Goal: Information Seeking & Learning: Learn about a topic

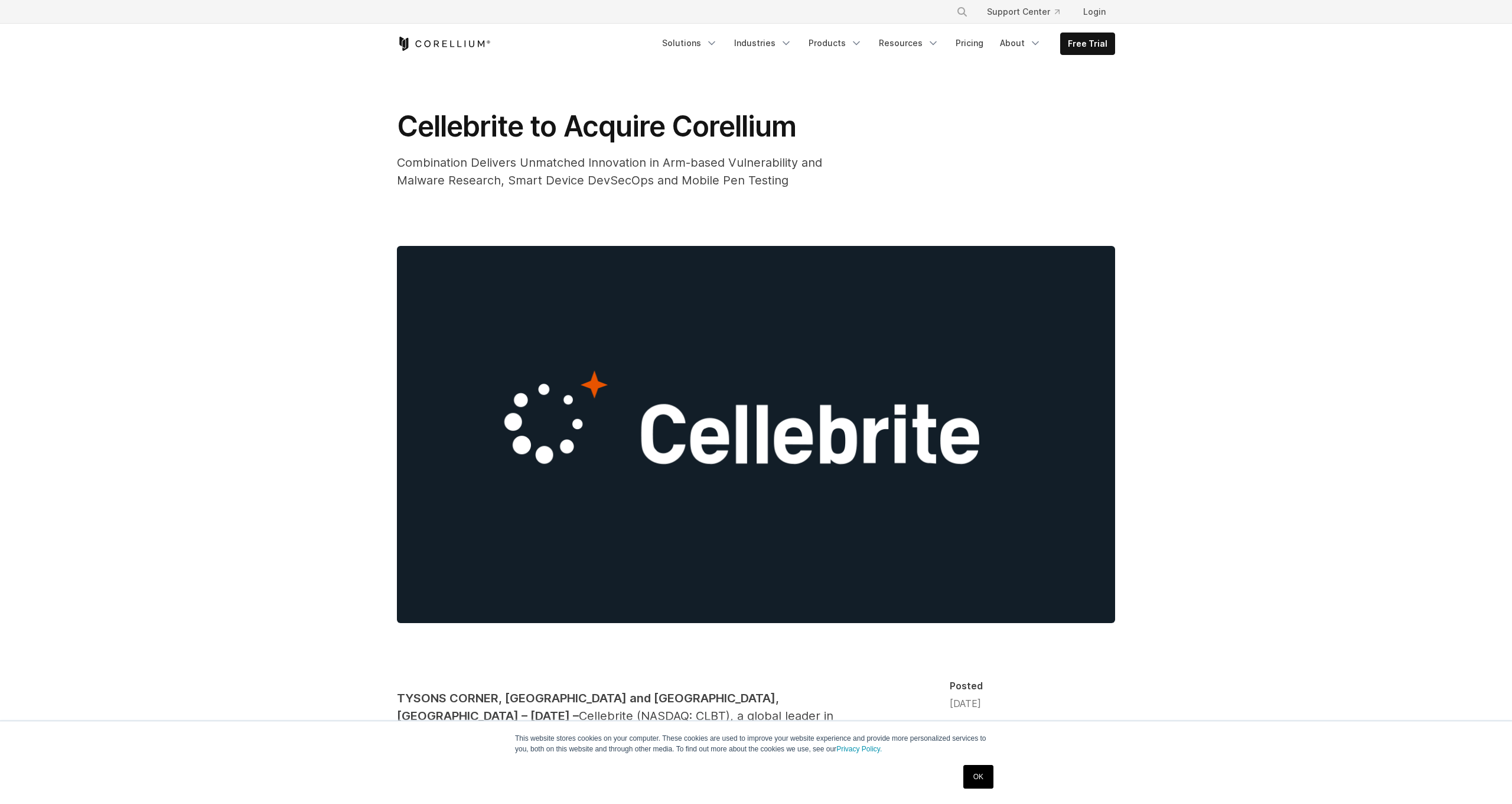
click at [693, 431] on img at bounding box center [756, 435] width 718 height 377
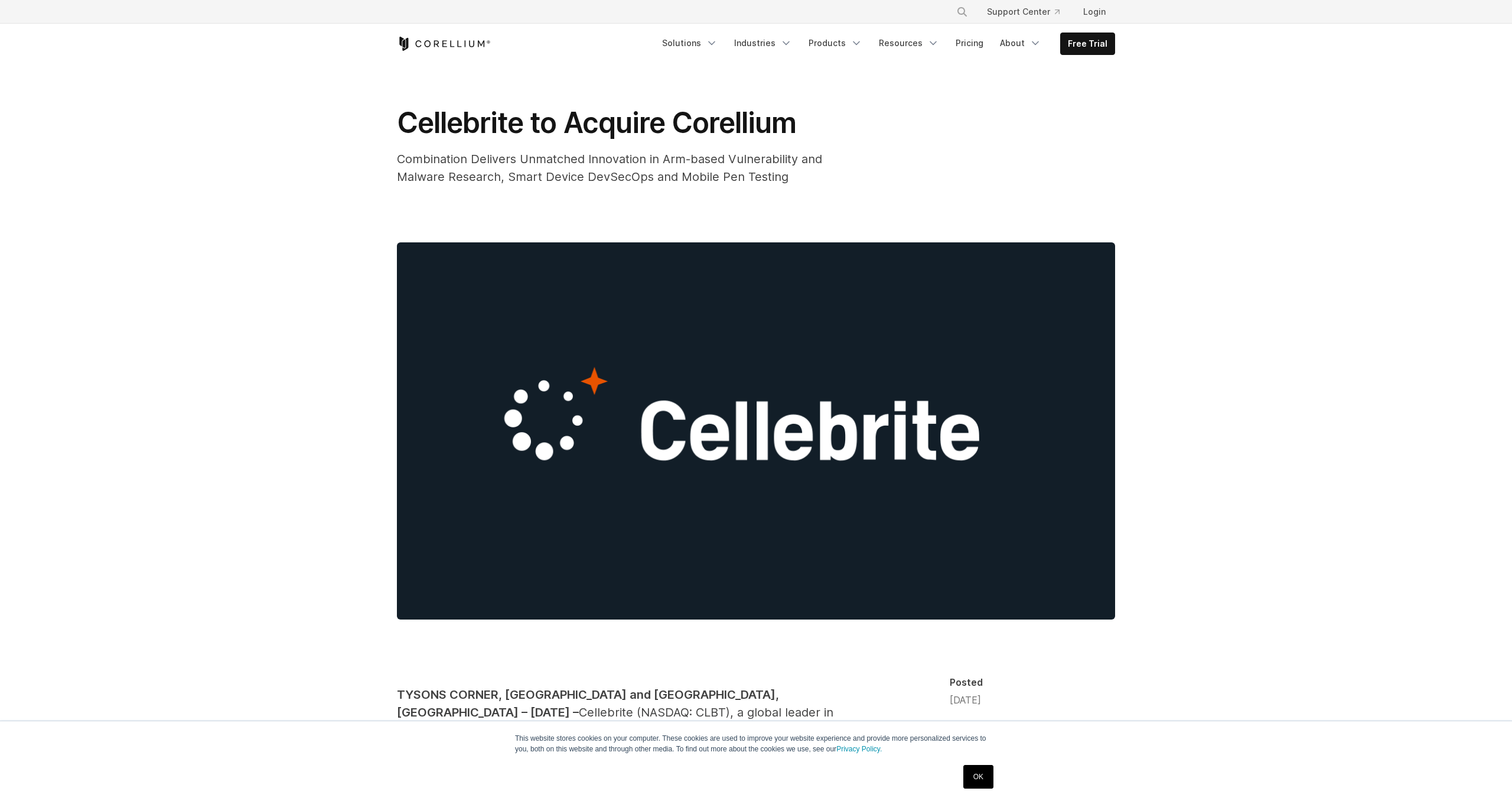
scroll to position [17, 1]
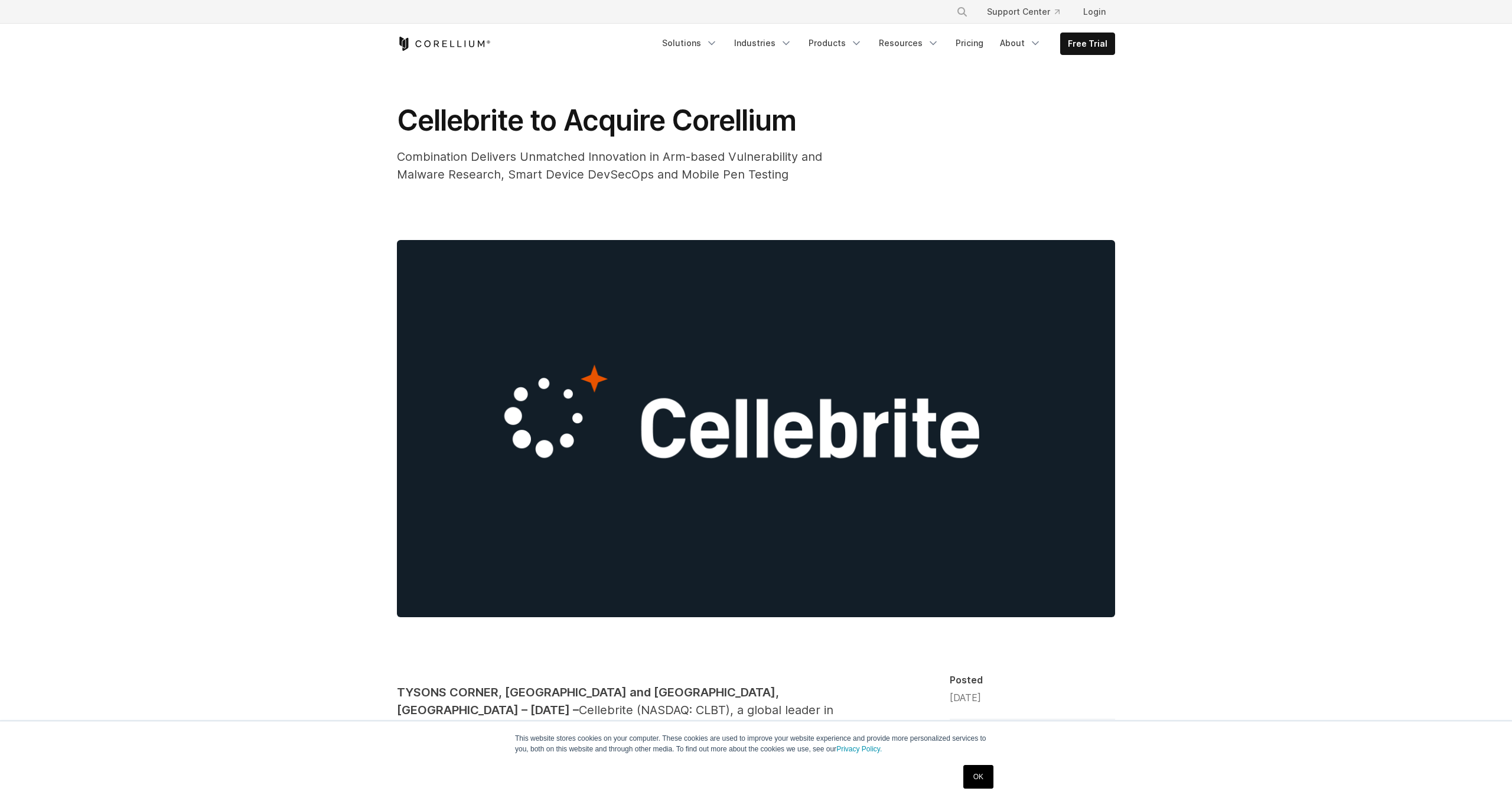
click at [693, 431] on img at bounding box center [756, 429] width 718 height 377
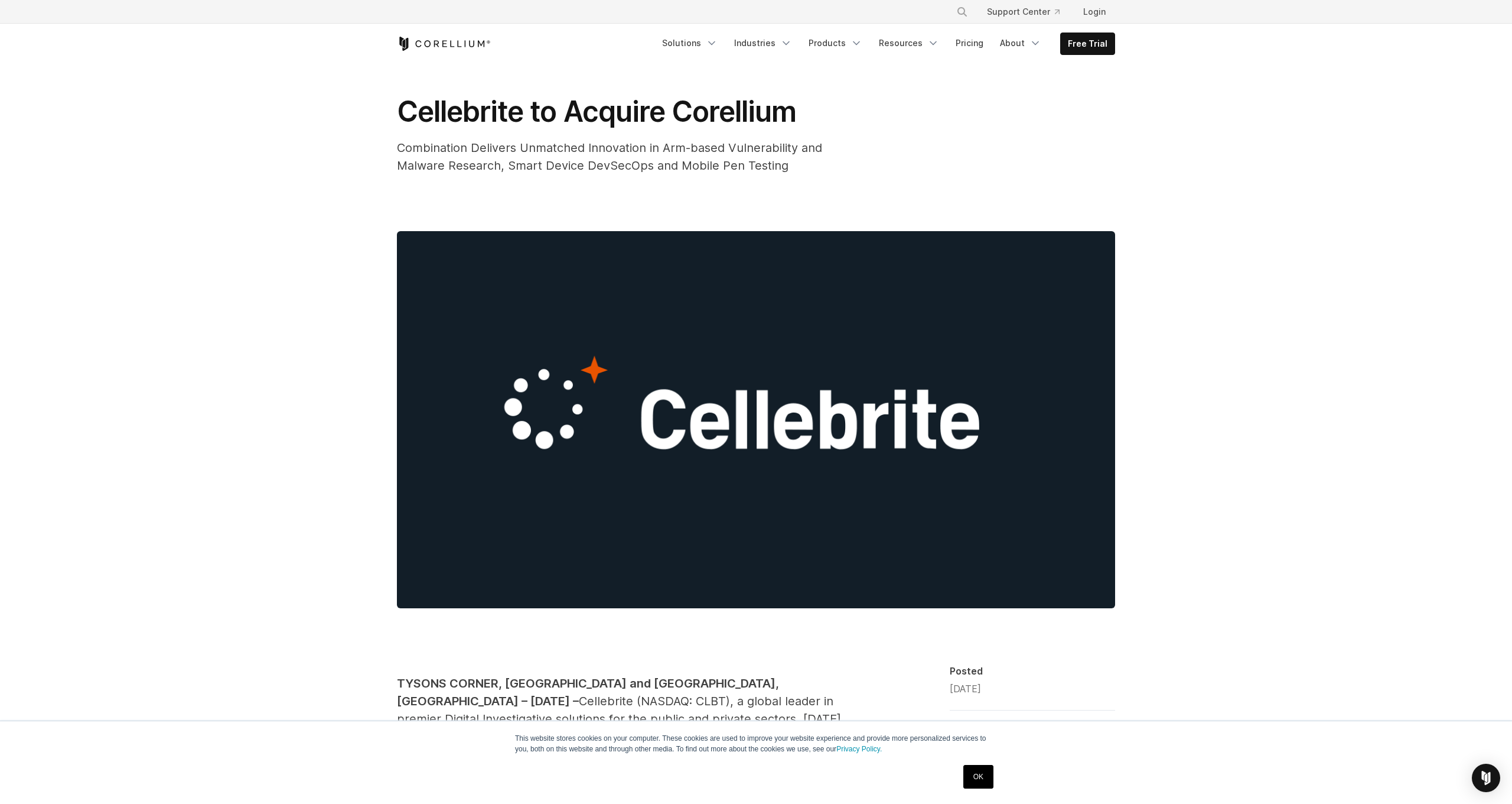
click at [882, 331] on img at bounding box center [756, 420] width 718 height 377
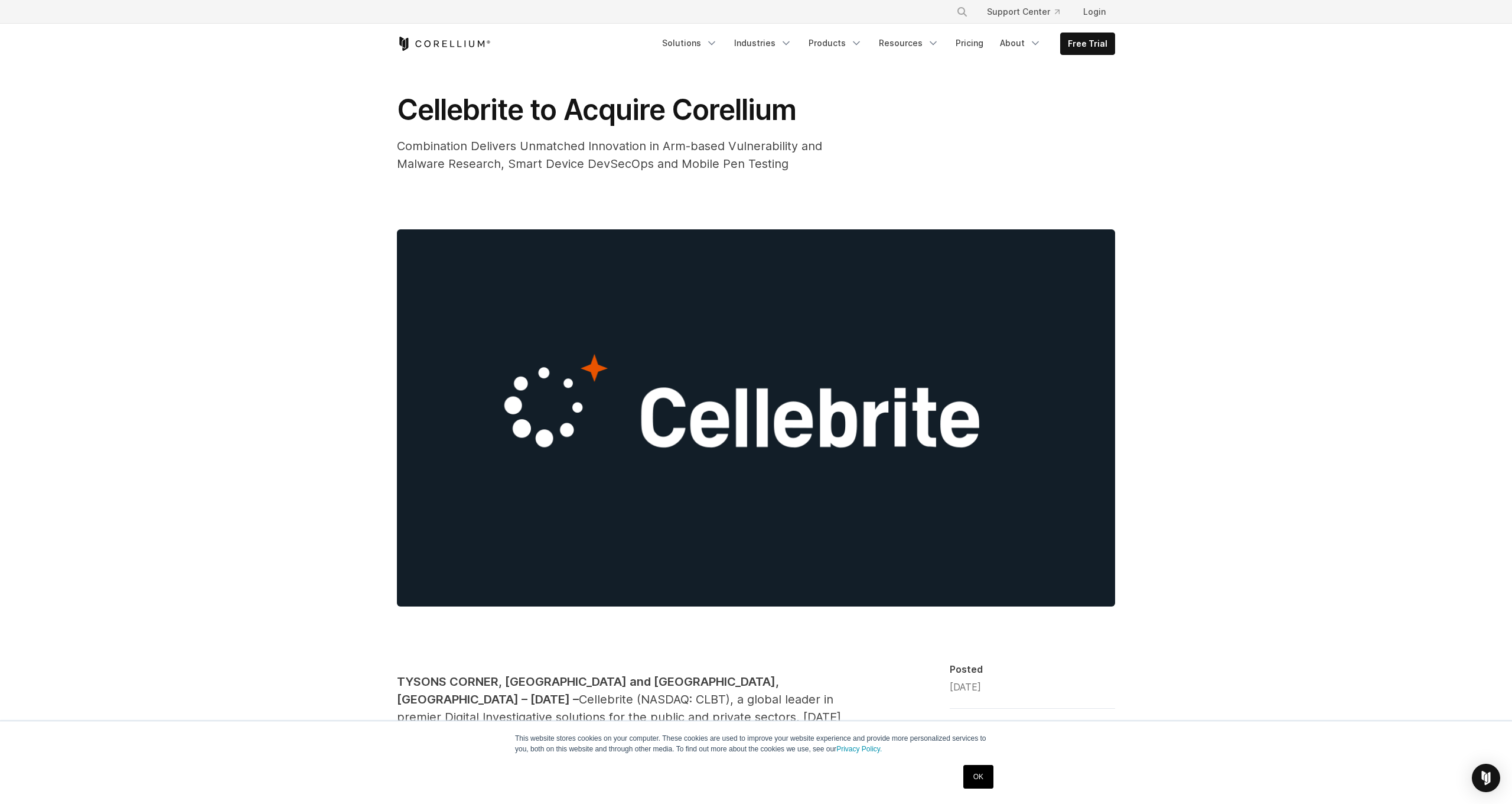
scroll to position [26, 0]
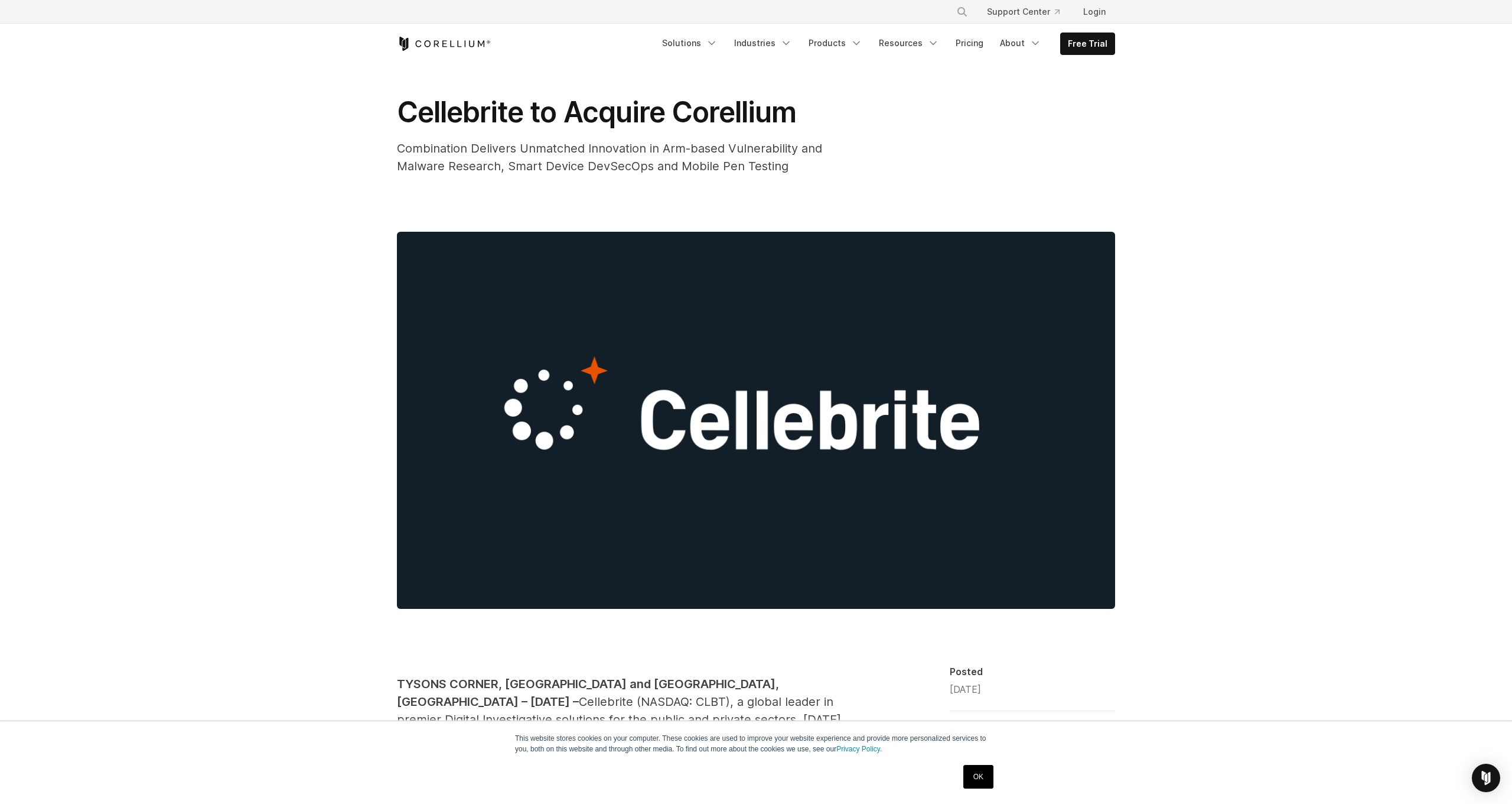
click at [709, 297] on img at bounding box center [756, 420] width 718 height 377
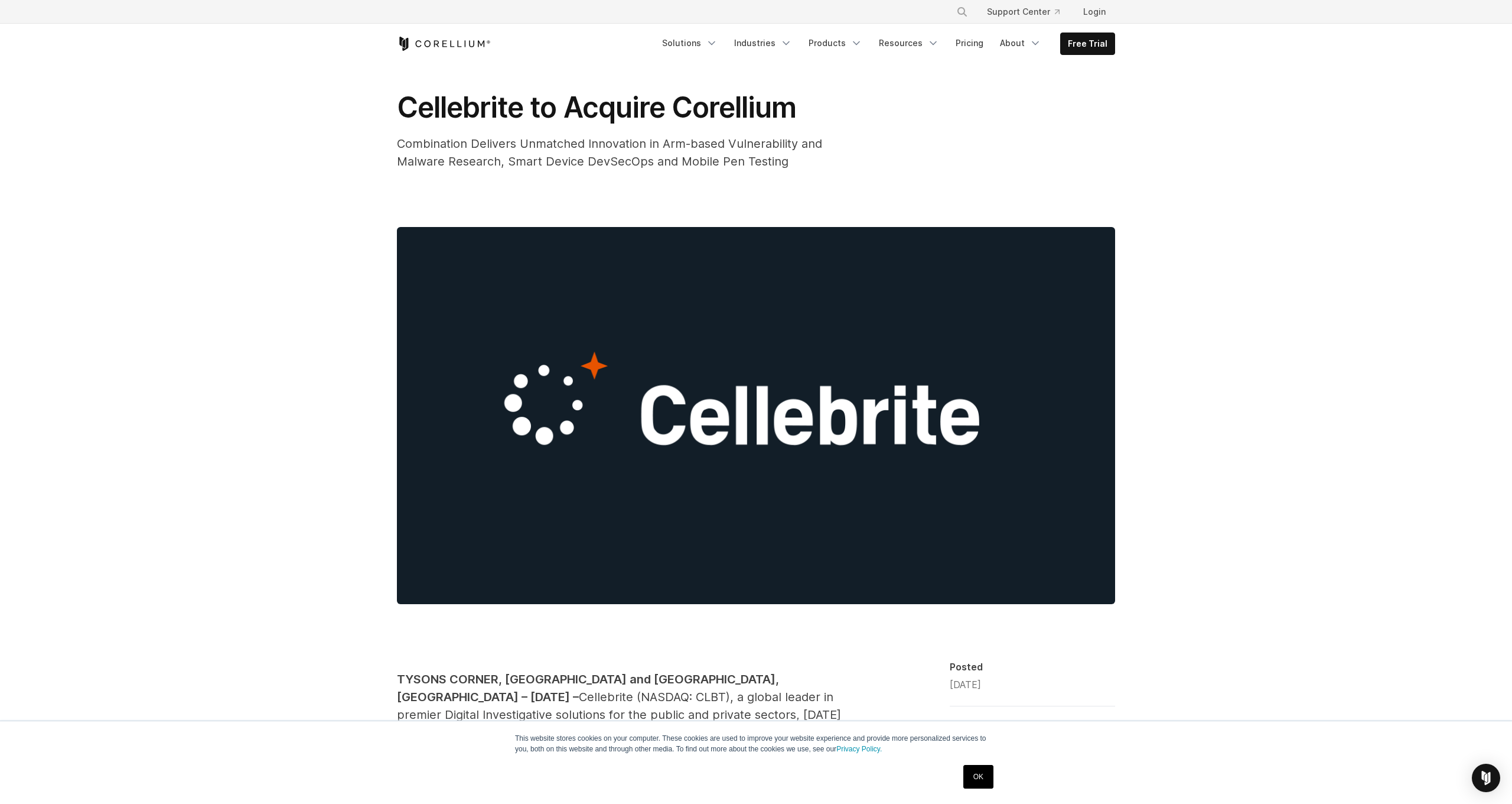
scroll to position [37, 0]
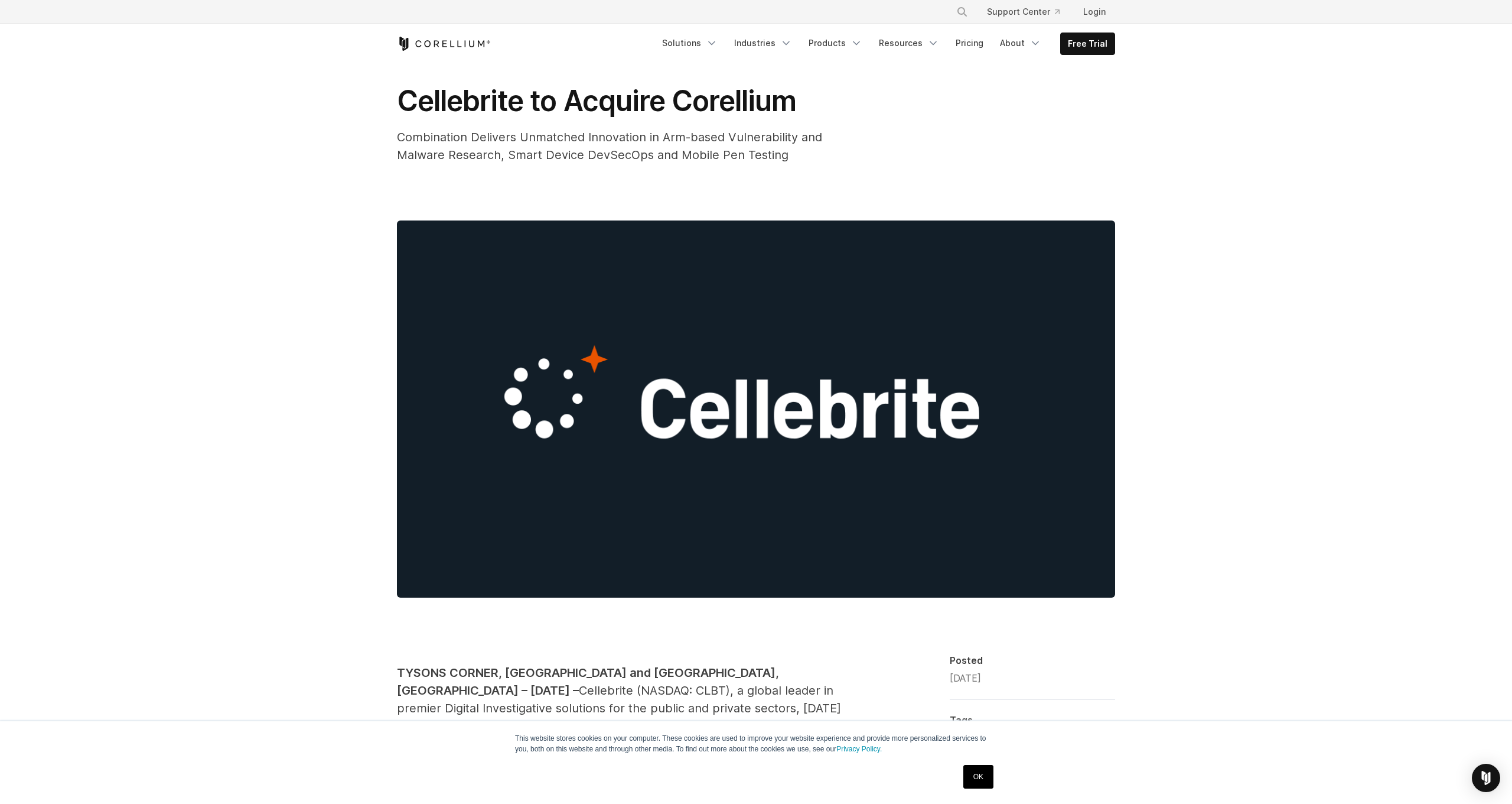
click at [709, 297] on img at bounding box center [756, 409] width 718 height 377
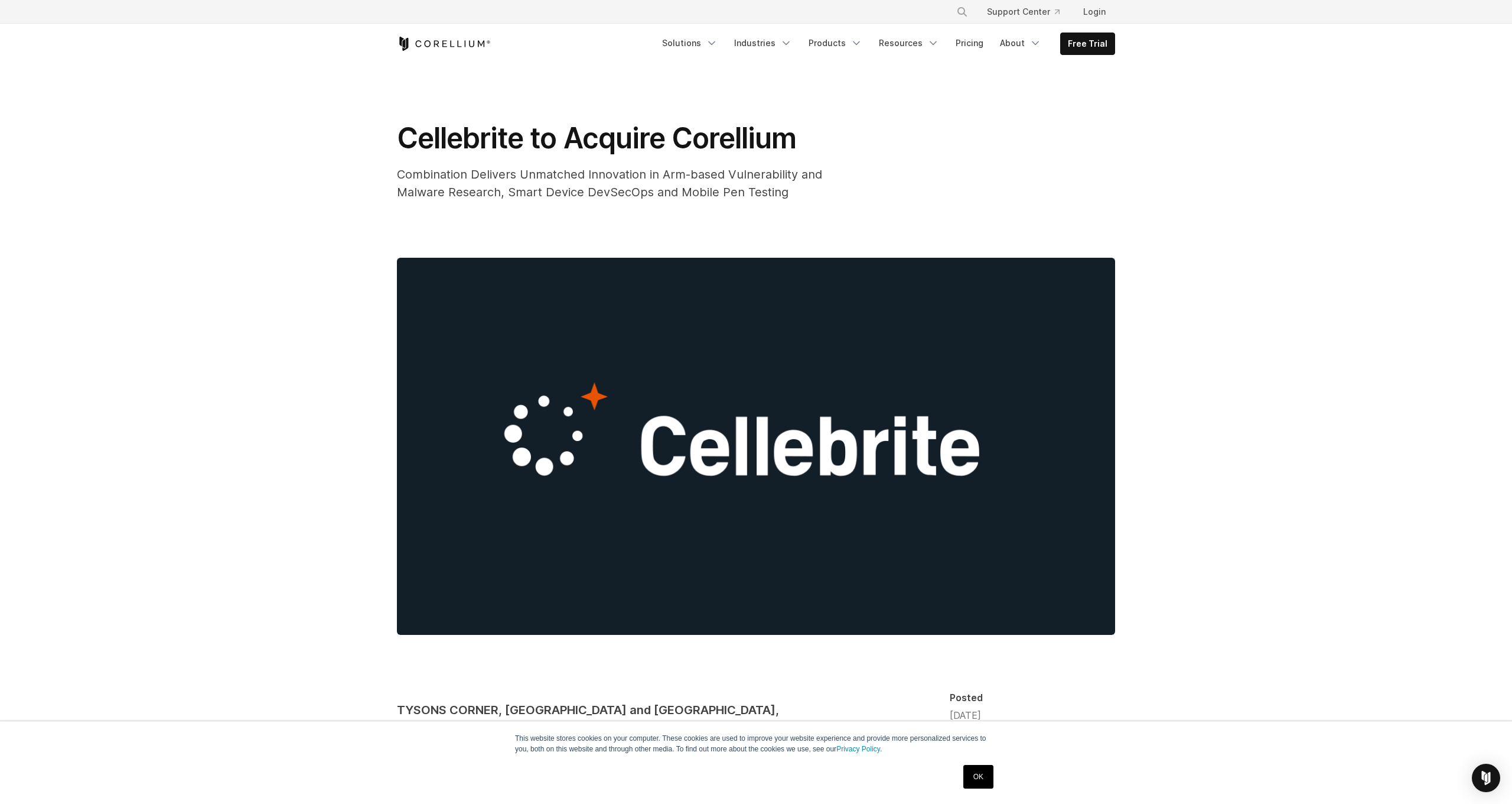
scroll to position [0, 0]
click at [759, 374] on img at bounding box center [756, 447] width 718 height 377
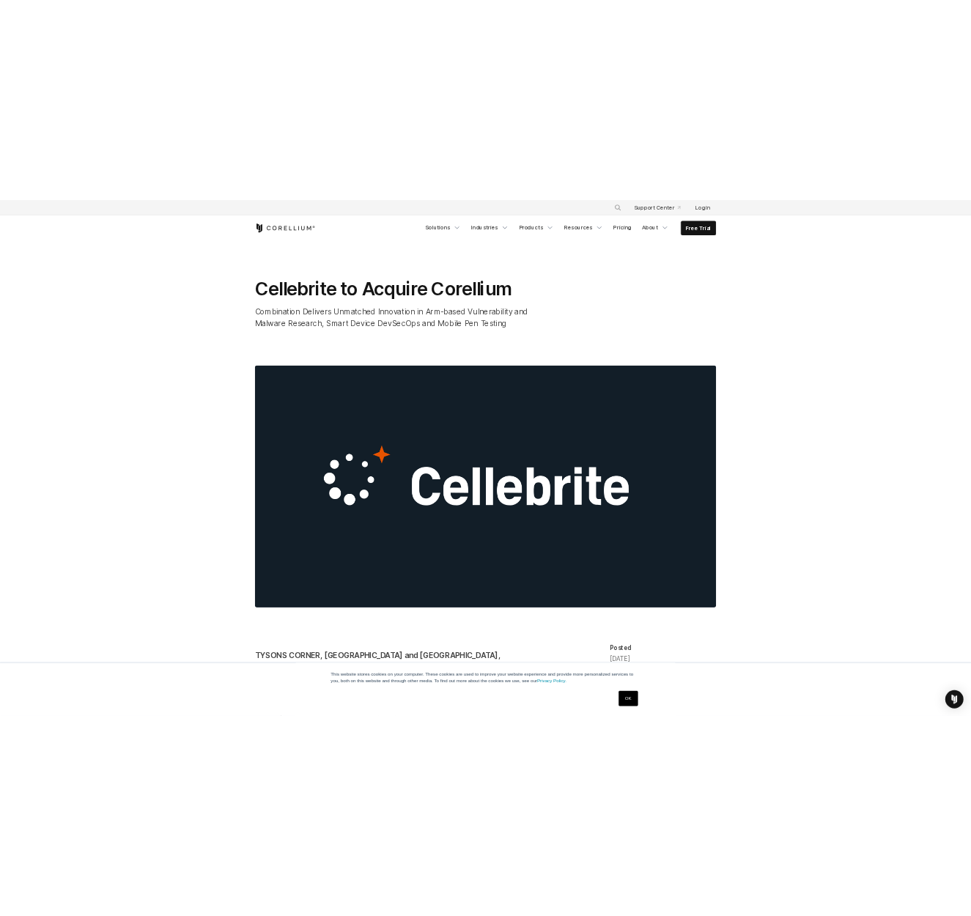
scroll to position [5, 0]
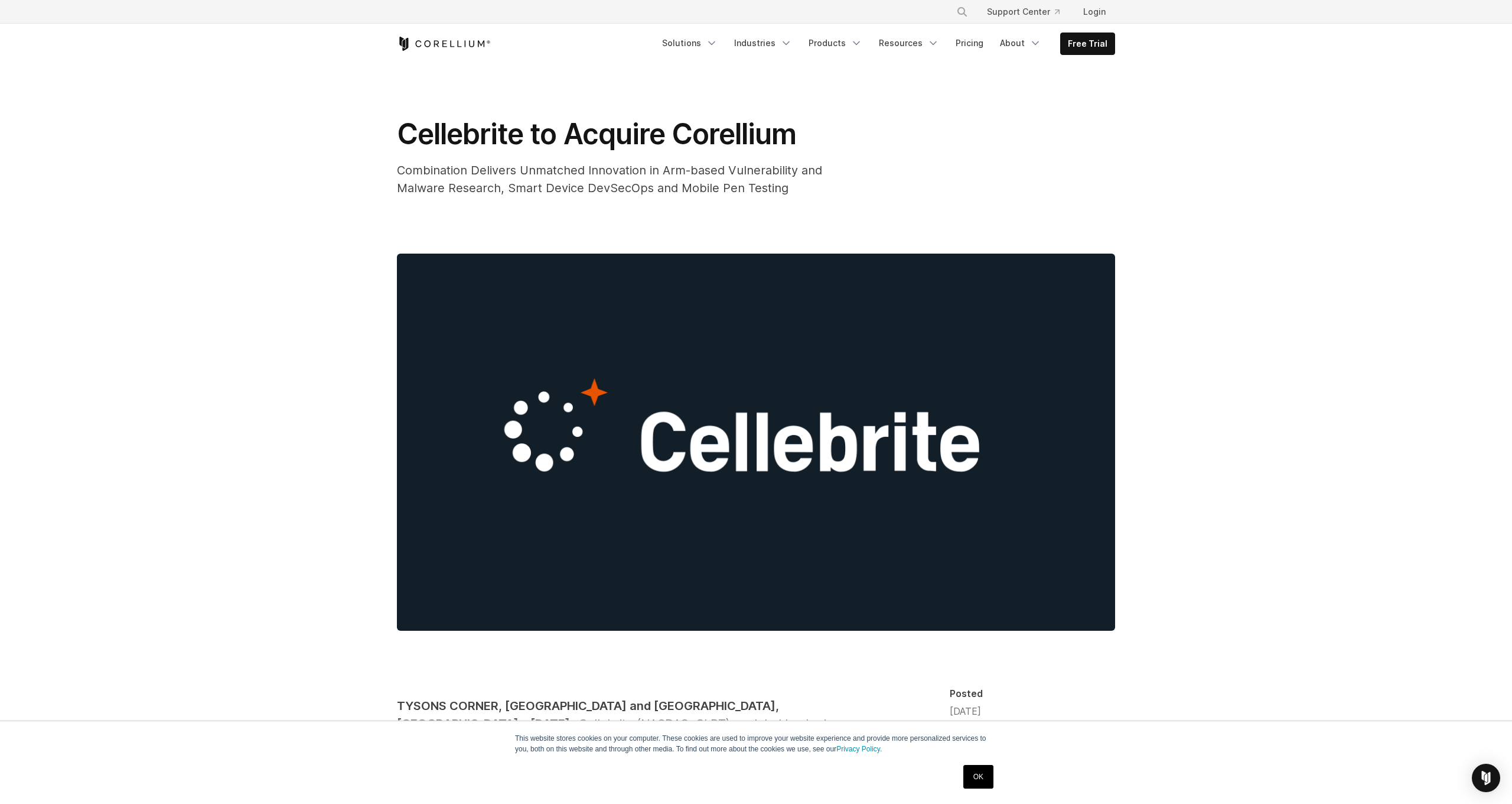
click at [768, 357] on img at bounding box center [756, 442] width 718 height 377
click at [772, 356] on img at bounding box center [756, 442] width 718 height 377
